Goal: Find specific page/section: Find specific page/section

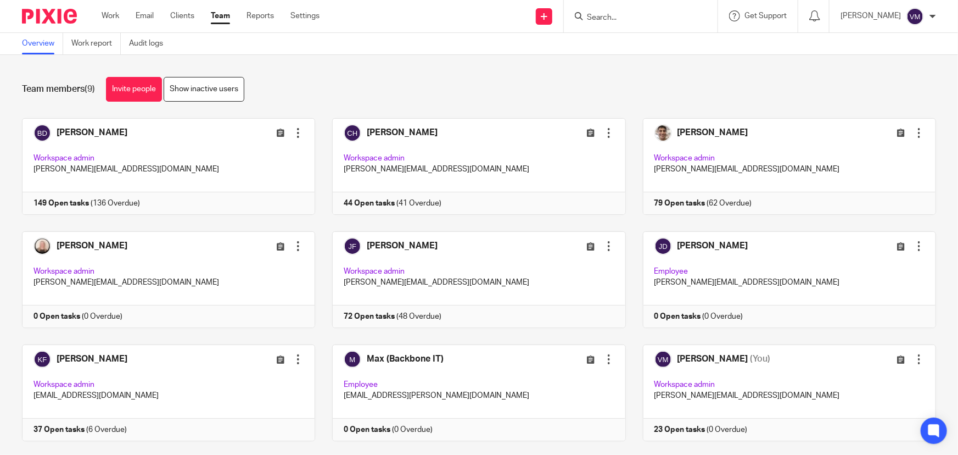
click at [226, 17] on link "Team" at bounding box center [220, 15] width 19 height 11
click at [150, 45] on link "Audit logs" at bounding box center [150, 43] width 42 height 21
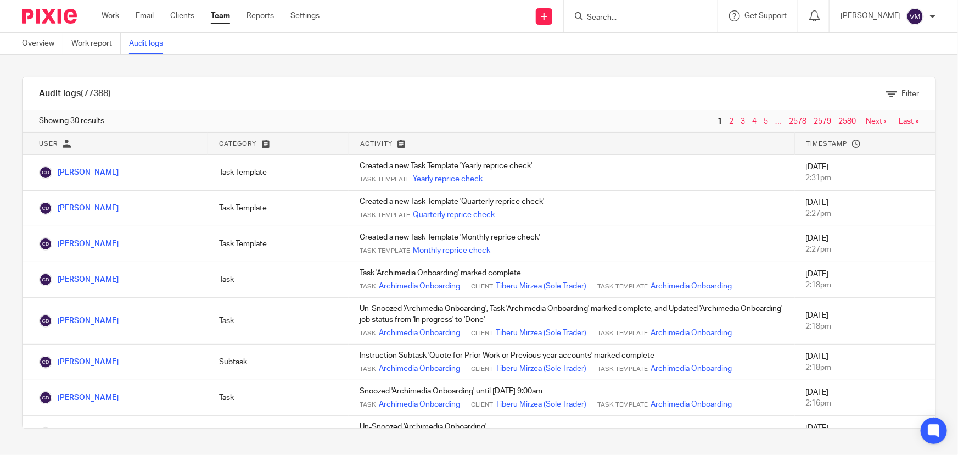
click at [217, 15] on link "Team" at bounding box center [220, 15] width 19 height 11
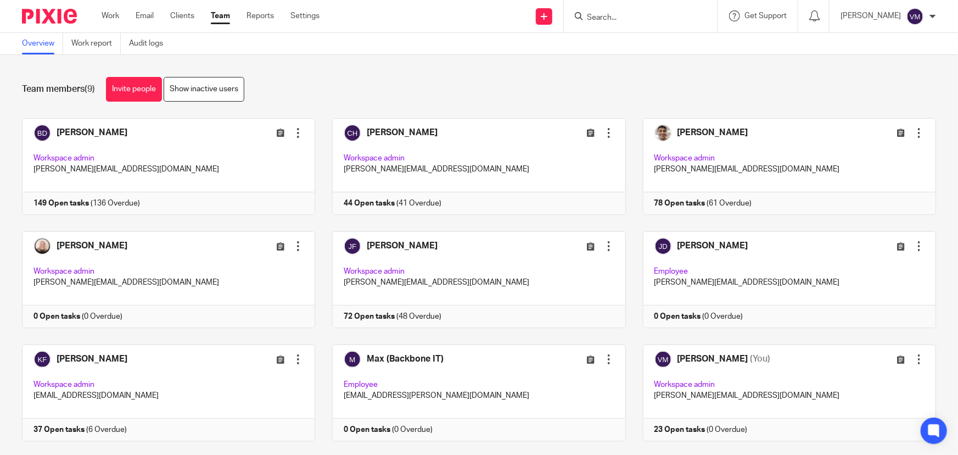
click at [615, 21] on input "Search" at bounding box center [635, 18] width 99 height 10
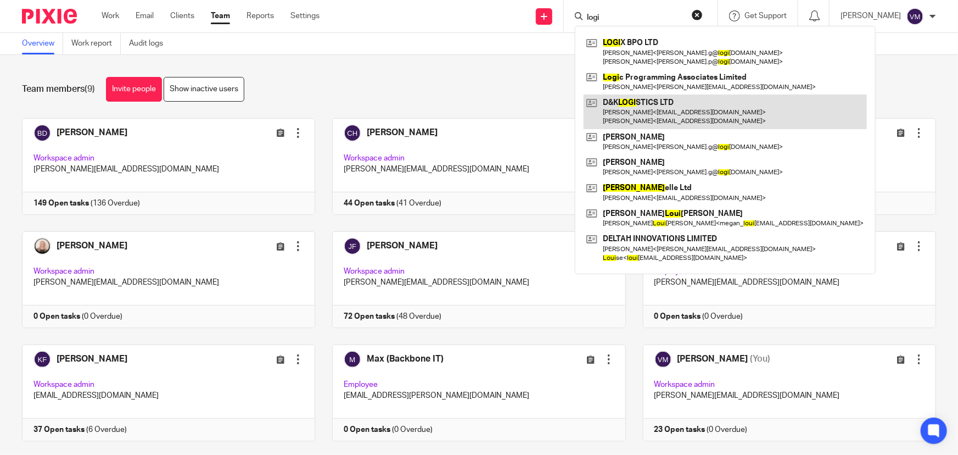
type input "logi"
click at [666, 111] on link at bounding box center [725, 111] width 283 height 34
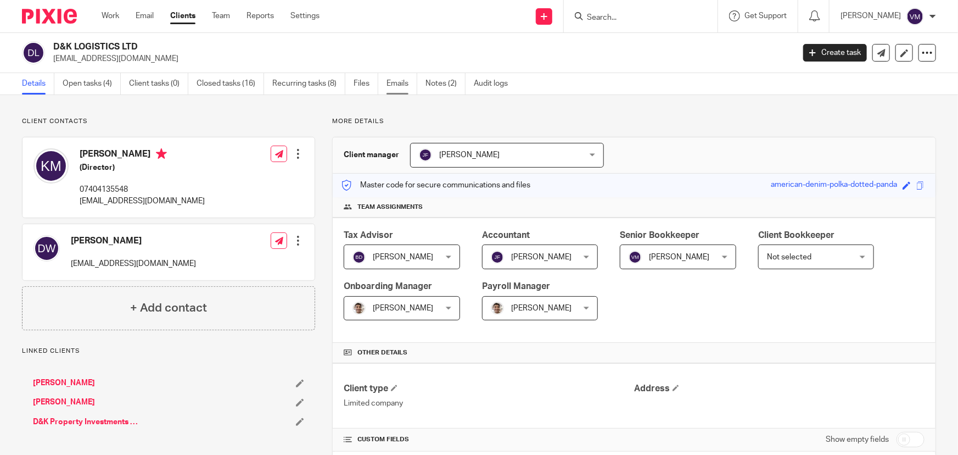
click at [406, 82] on link "Emails" at bounding box center [402, 83] width 31 height 21
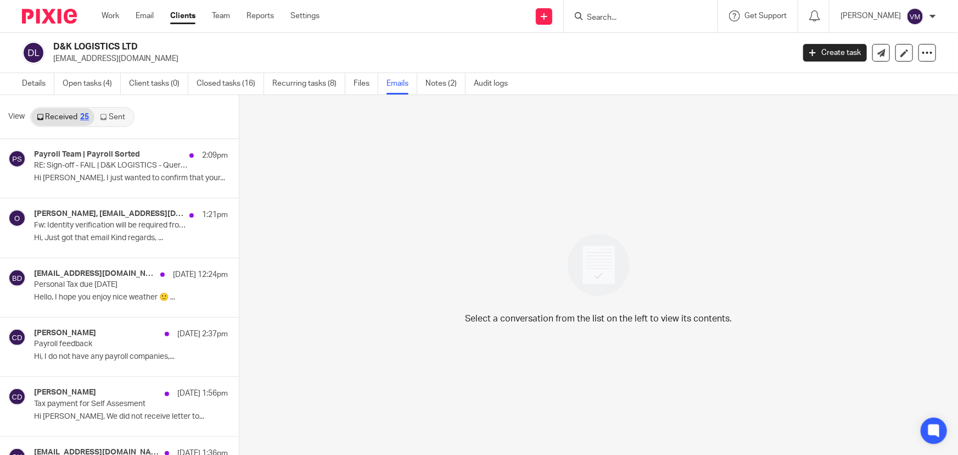
click at [107, 113] on link "Sent" at bounding box center [113, 117] width 38 height 18
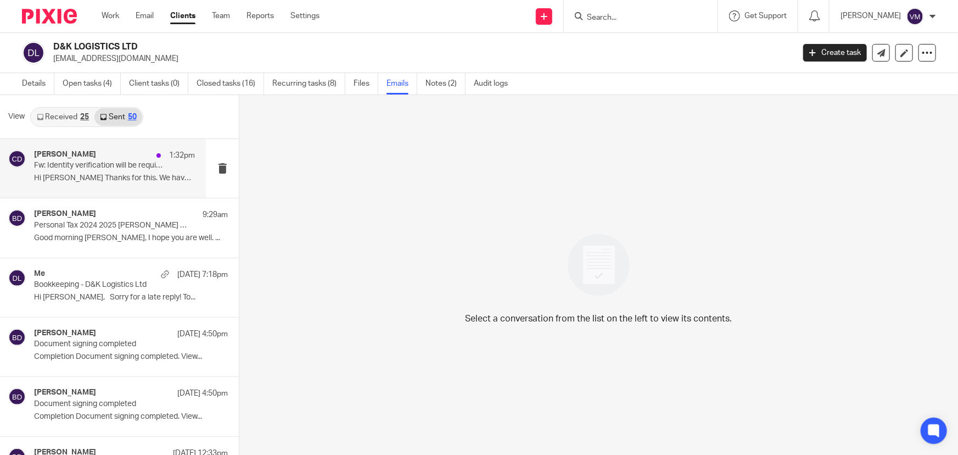
click at [93, 174] on p "Hi Kris Thanks for this. We have this all..." at bounding box center [114, 178] width 161 height 9
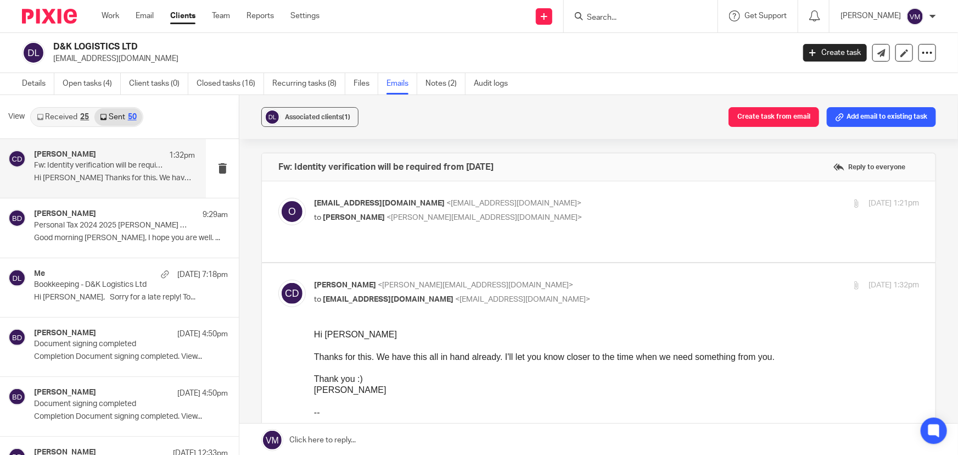
click at [560, 208] on p "office@dklogistics.eu <office@dklogistics.eu>" at bounding box center [516, 204] width 404 height 12
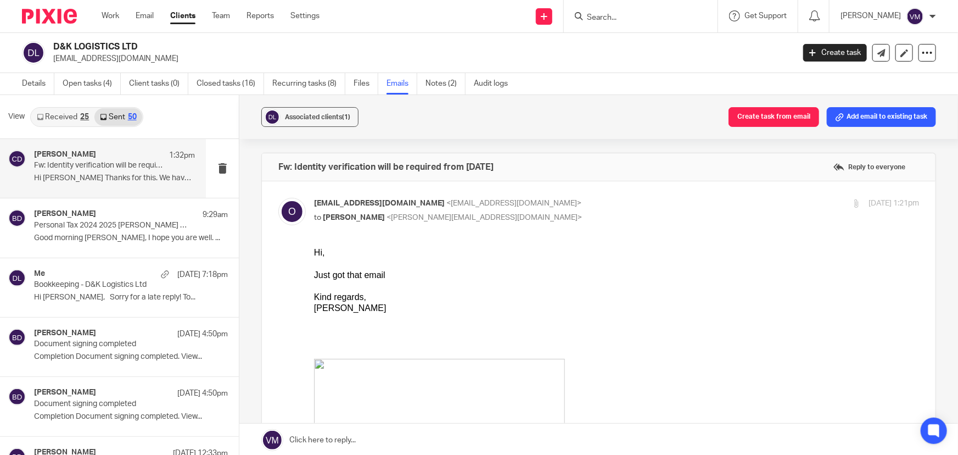
click at [560, 208] on p "office@dklogistics.eu <office@dklogistics.eu>" at bounding box center [516, 204] width 404 height 12
checkbox input "false"
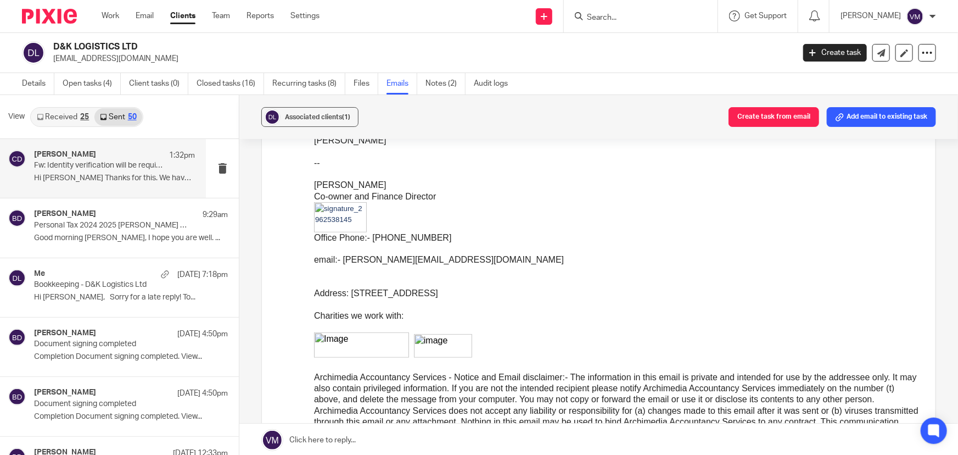
scroll to position [299, 0]
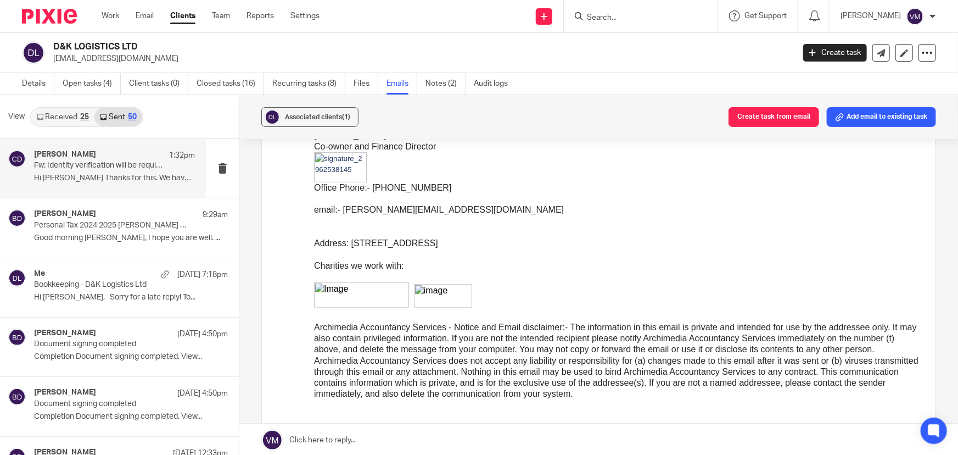
click at [71, 116] on link "Received 25" at bounding box center [62, 117] width 63 height 18
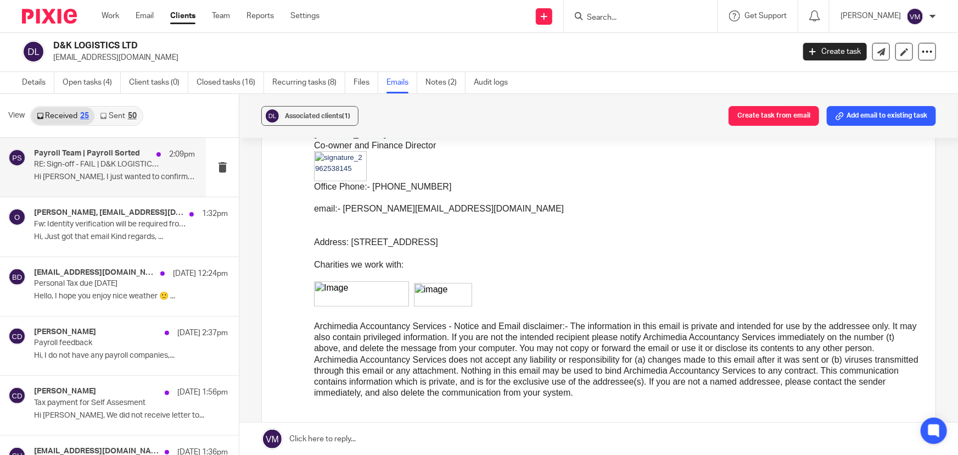
click at [63, 170] on div "Payroll Team | Payroll Sorted 2:09pm RE: Sign-off - FAIL | D&K LOGISTICS - Quer…" at bounding box center [114, 167] width 161 height 37
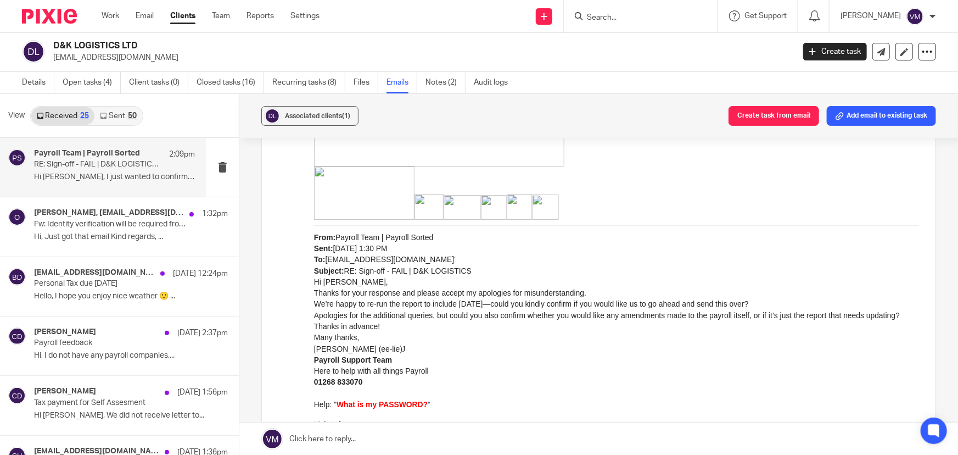
scroll to position [5041, 0]
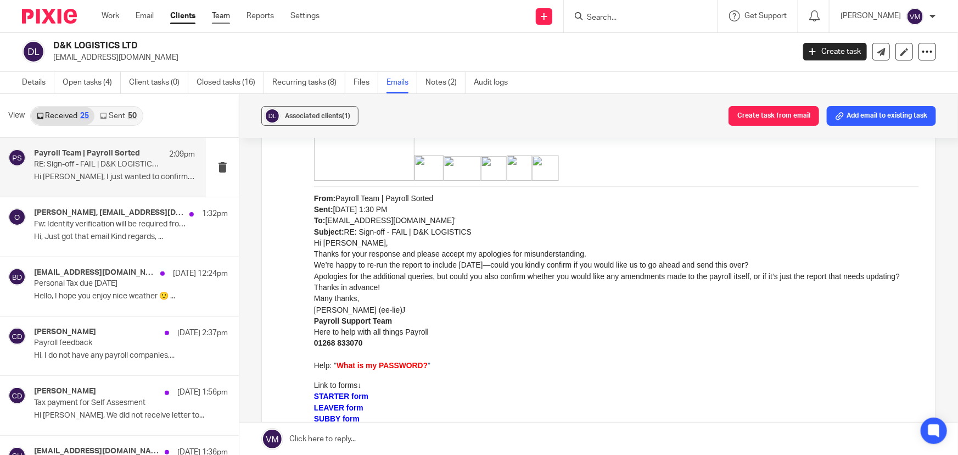
click at [226, 11] on link "Team" at bounding box center [221, 15] width 18 height 11
